Goal: Register for event/course

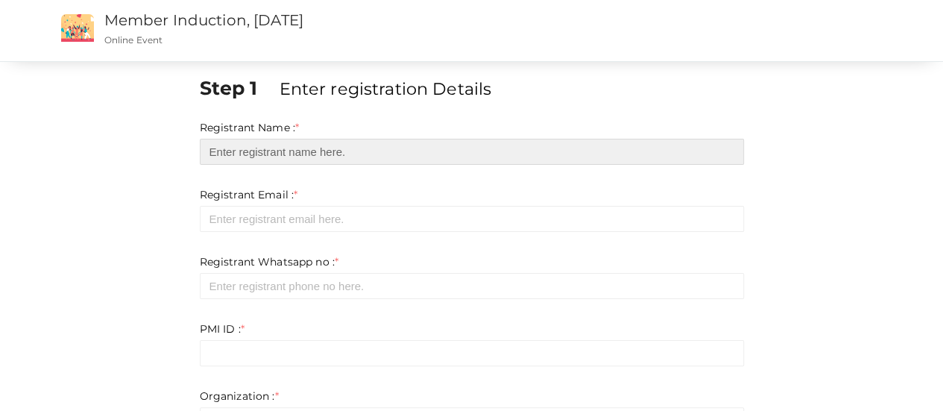
click at [286, 153] on input "text" at bounding box center [472, 152] width 544 height 26
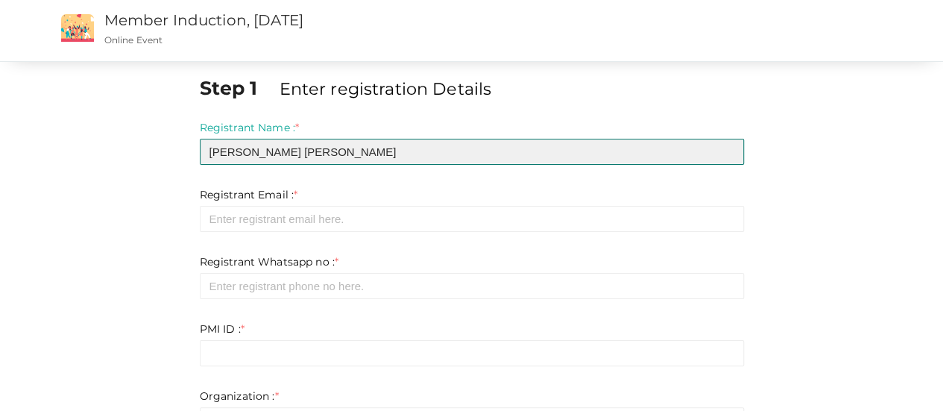
type input "[PERSON_NAME] [PERSON_NAME]"
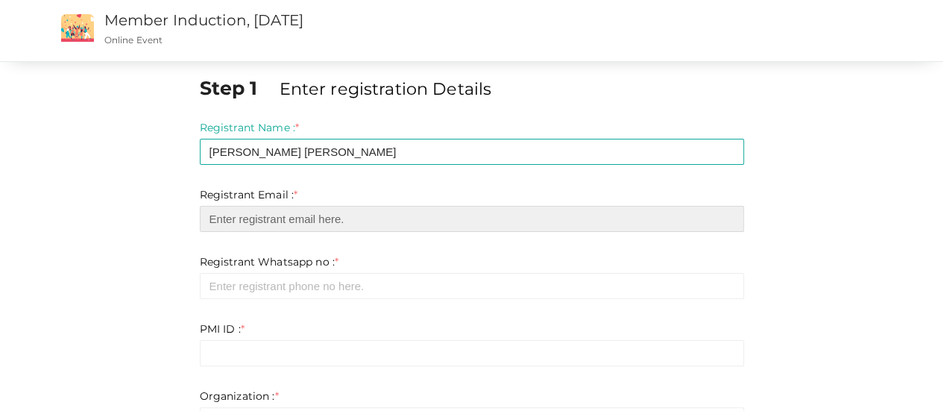
click at [206, 224] on input "email" at bounding box center [472, 219] width 544 height 26
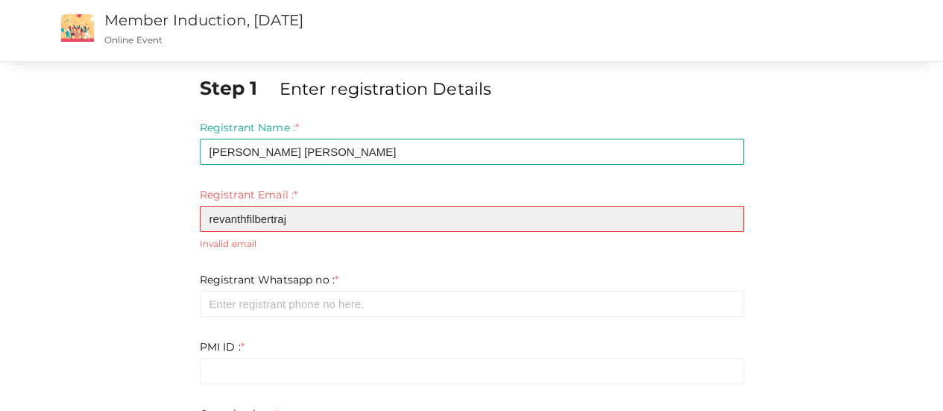
click at [347, 215] on input "revanthfilbertraj" at bounding box center [472, 219] width 544 height 26
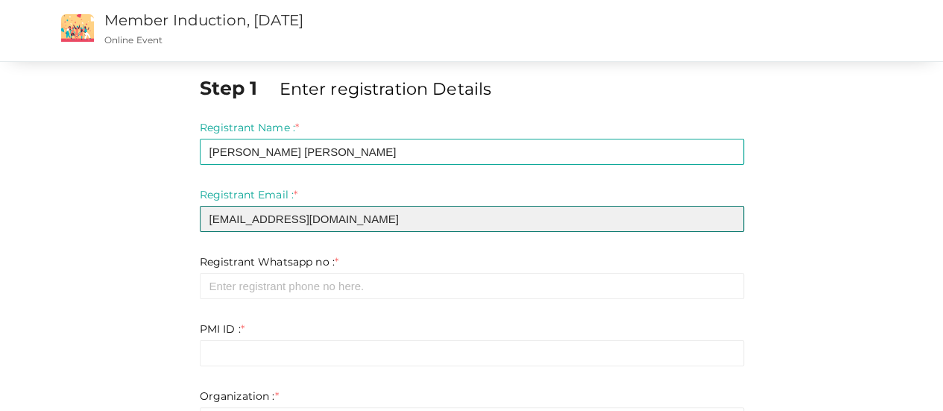
type input "[EMAIL_ADDRESS][DOMAIN_NAME]"
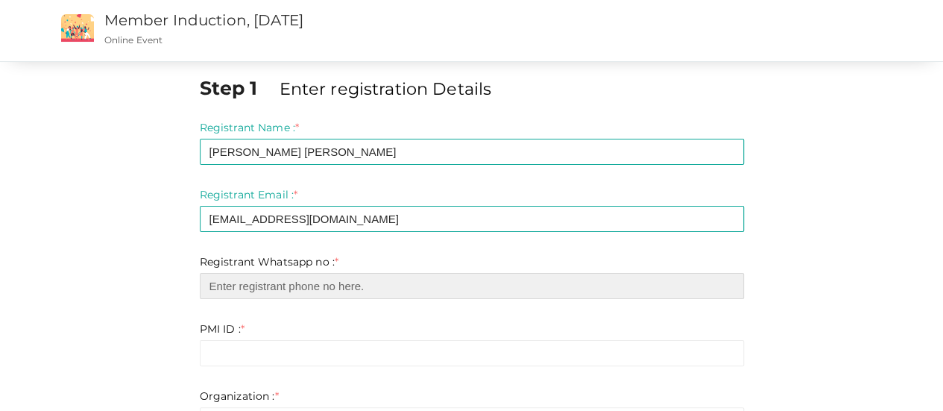
click at [342, 284] on input "number" at bounding box center [472, 286] width 544 height 26
type input "9"
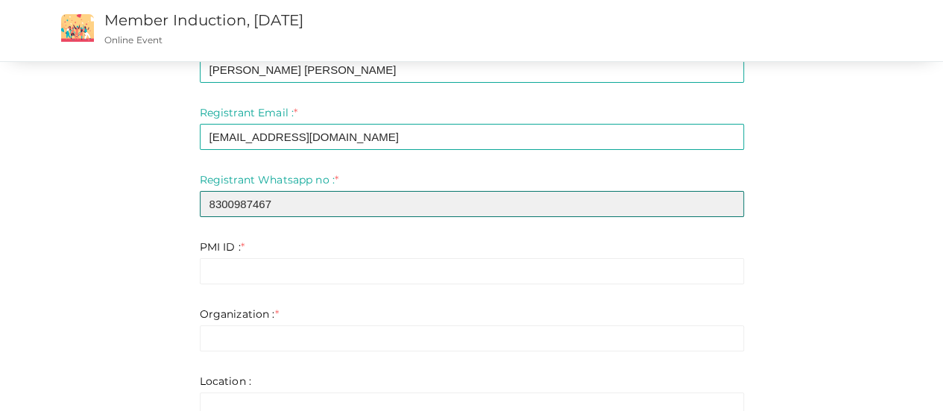
scroll to position [111, 0]
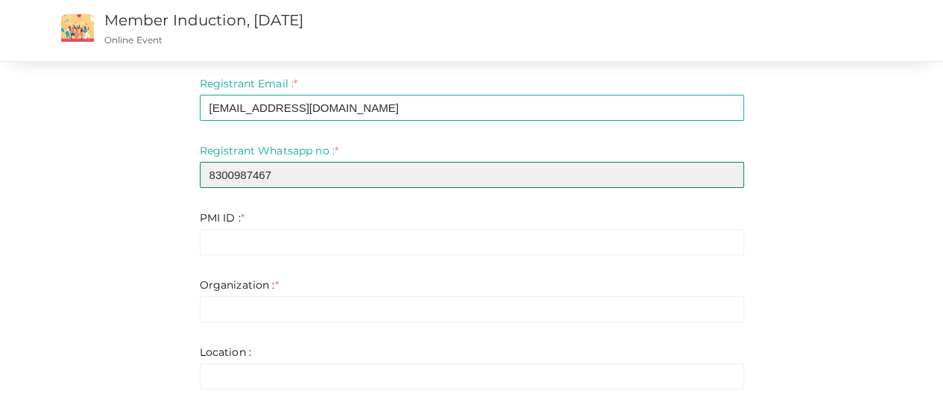
type input "8300987467"
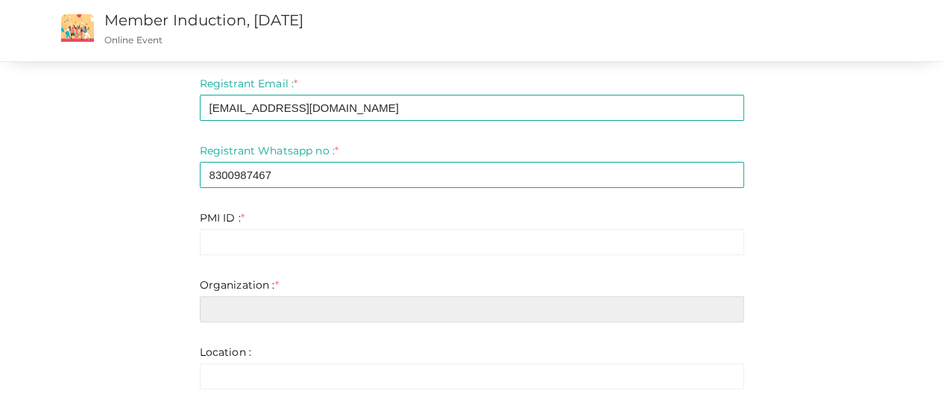
click at [305, 306] on input "text" at bounding box center [472, 309] width 544 height 26
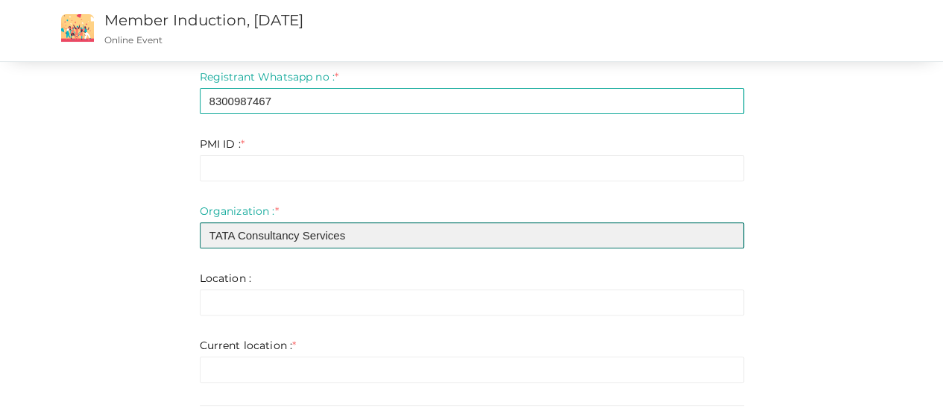
scroll to position [186, 0]
type input "TATA Consultancy Services"
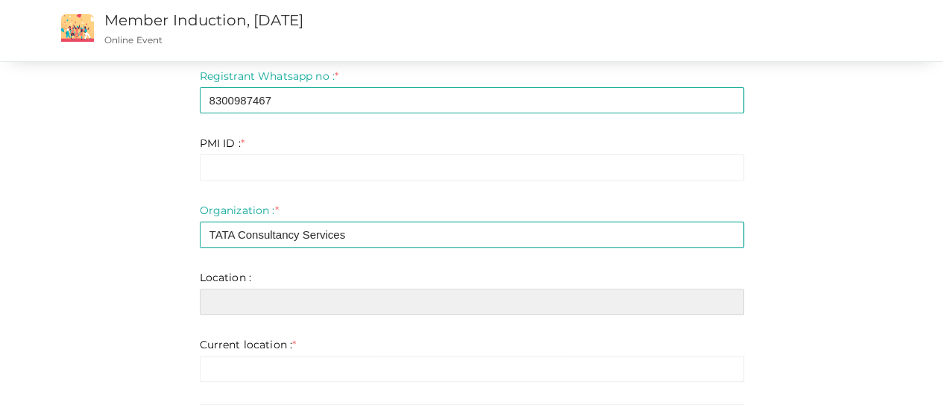
click at [305, 301] on input "text" at bounding box center [472, 302] width 544 height 26
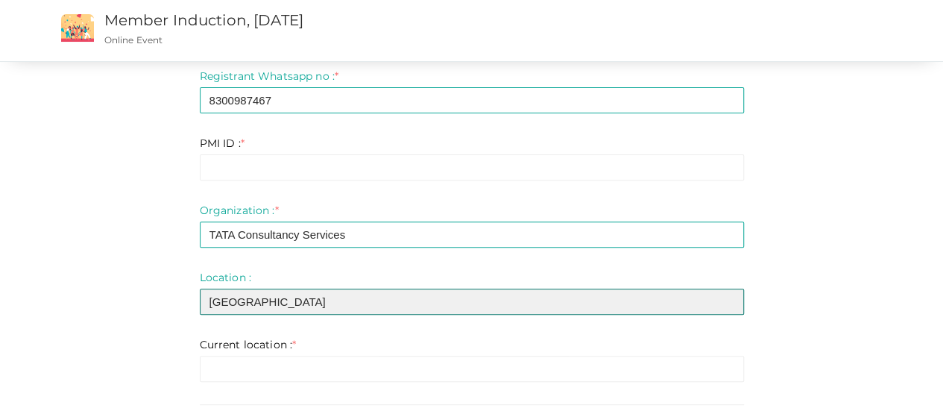
type input "[GEOGRAPHIC_DATA]"
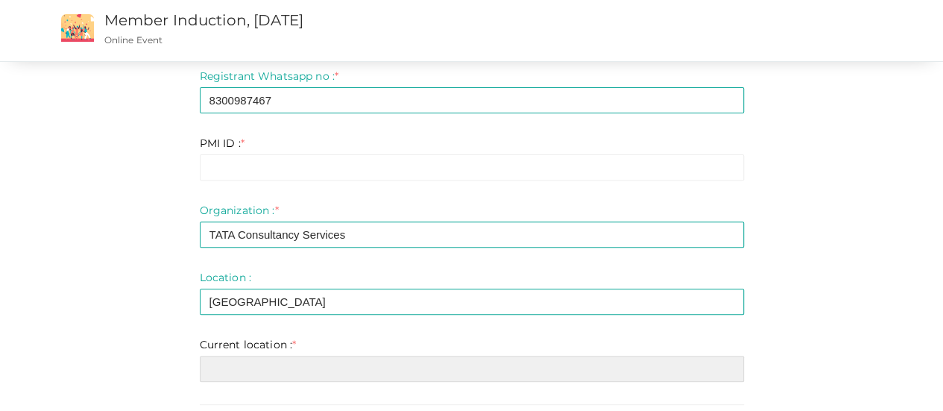
click at [242, 356] on input "text" at bounding box center [472, 369] width 544 height 26
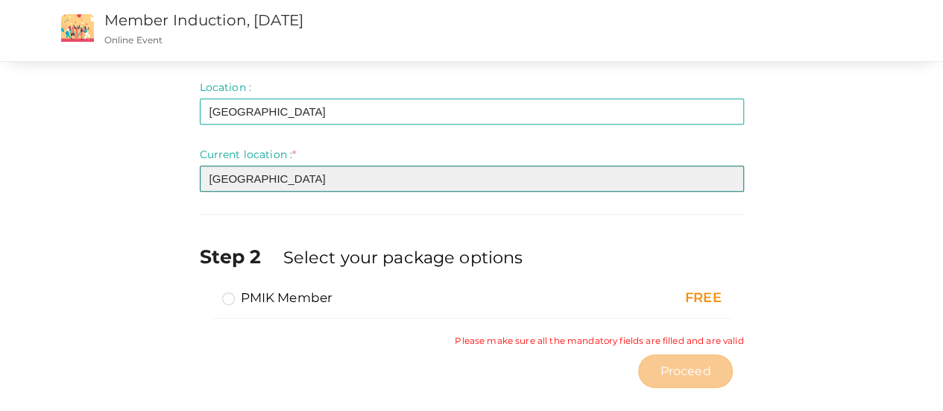
scroll to position [395, 0]
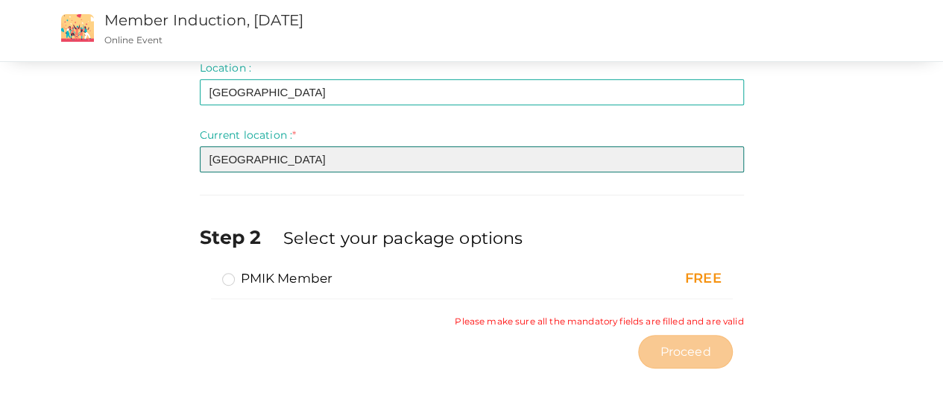
type input "[GEOGRAPHIC_DATA]"
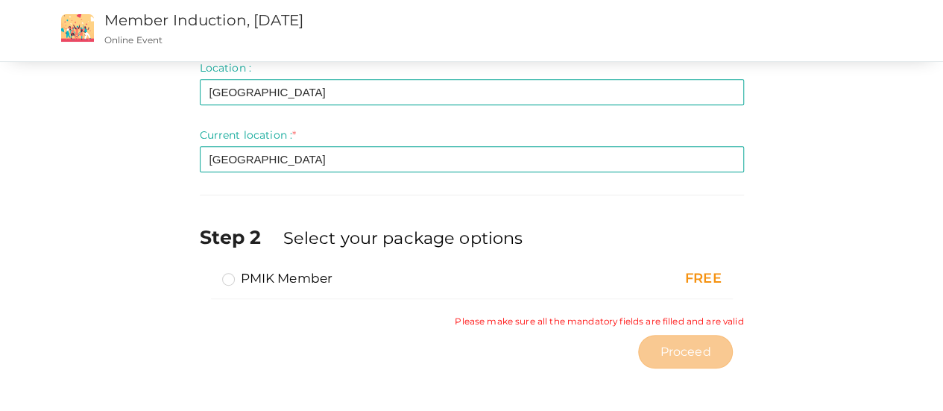
click at [233, 280] on label "PMIK Member" at bounding box center [277, 278] width 111 height 18
click at [207, 272] on input "PMIK Member" at bounding box center [207, 272] width 0 height 0
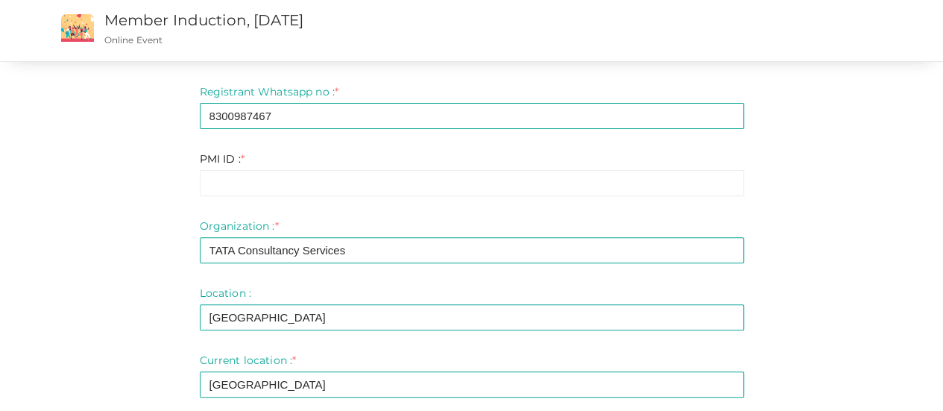
scroll to position [97, 0]
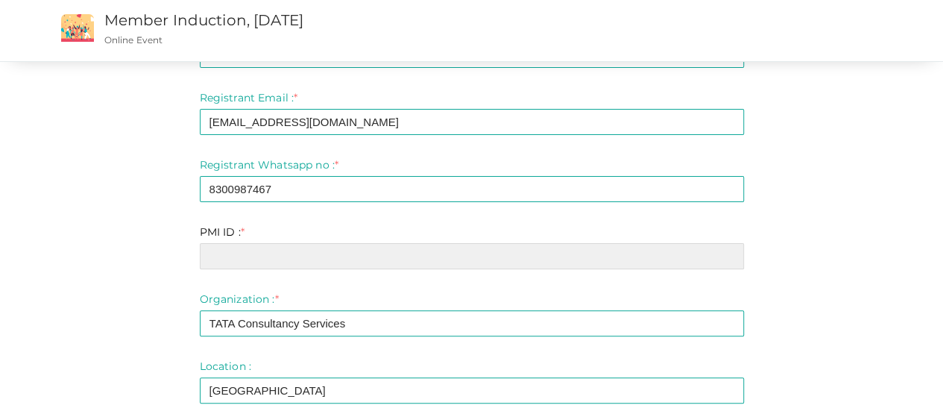
click at [288, 250] on input "text" at bounding box center [472, 256] width 544 height 26
paste input "ID 7161503"
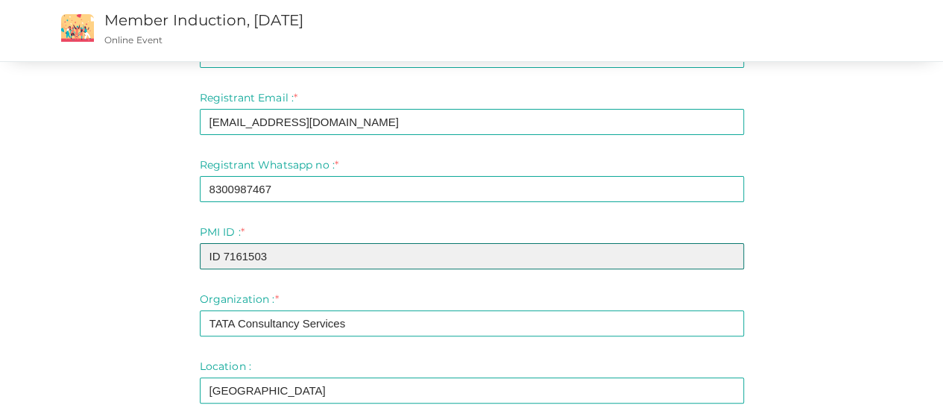
click at [226, 252] on input "ID 7161503" at bounding box center [472, 256] width 544 height 26
type input "7161503"
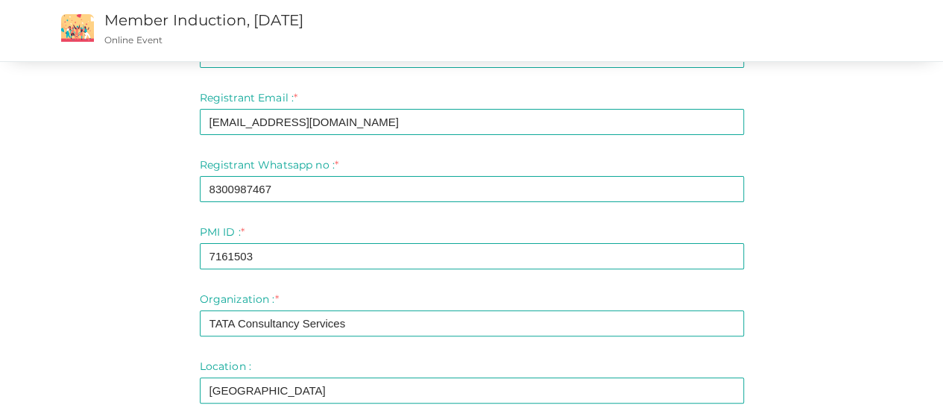
click at [857, 207] on div "Step 1 Enter registration Details Registrant Name : * [PERSON_NAME] [PERSON_NAM…" at bounding box center [472, 320] width 872 height 684
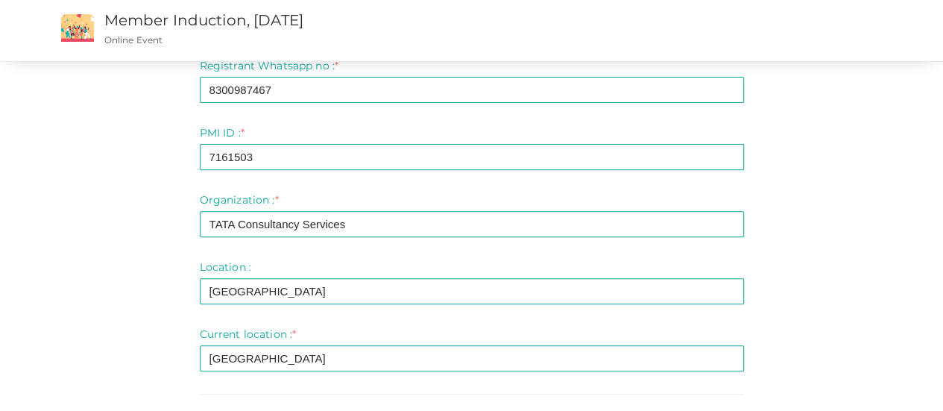
scroll to position [383, 0]
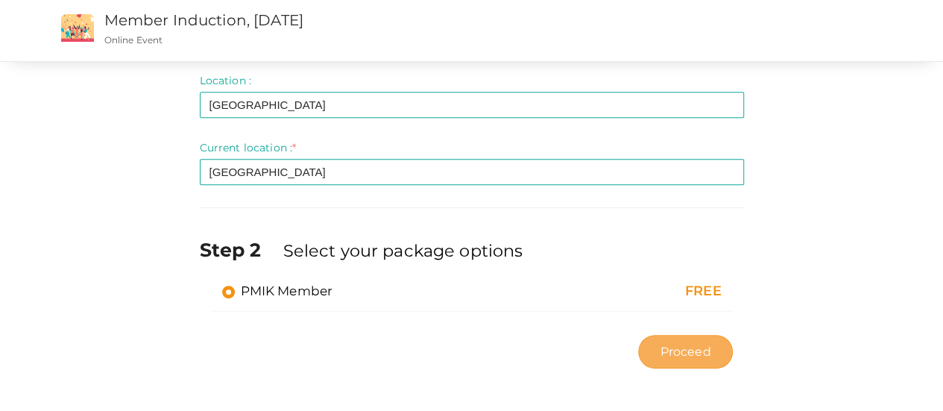
click at [674, 353] on span "Proceed" at bounding box center [685, 351] width 51 height 17
